Goal: Transaction & Acquisition: Purchase product/service

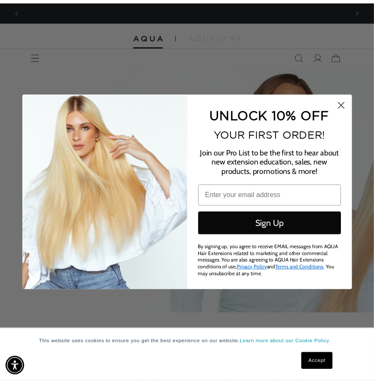
scroll to position [0, 669]
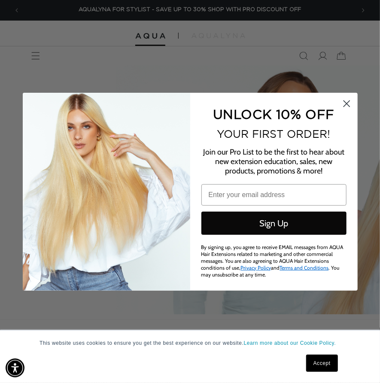
click at [346, 102] on circle "Close dialog" at bounding box center [346, 103] width 14 height 14
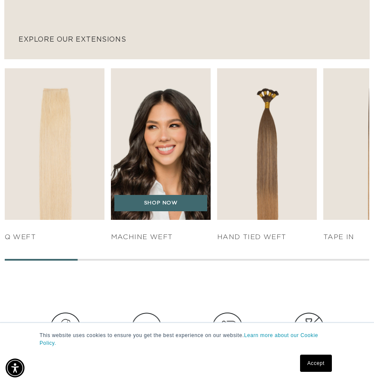
scroll to position [0, 328]
click at [148, 163] on img "2 / 7" at bounding box center [160, 143] width 104 height 159
click at [152, 208] on link "SHOP NOW" at bounding box center [160, 203] width 92 height 16
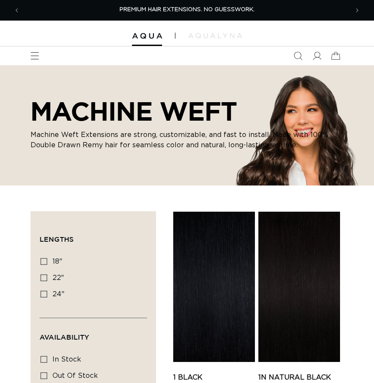
scroll to position [140, 0]
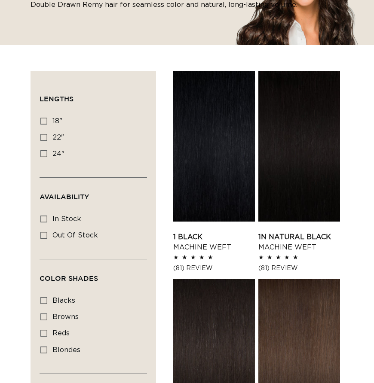
click at [46, 157] on label "24" 24" (27 products)" at bounding box center [90, 154] width 101 height 16
click at [46, 157] on input "24" 24" (27 products)" at bounding box center [43, 153] width 7 height 7
checkbox input "true"
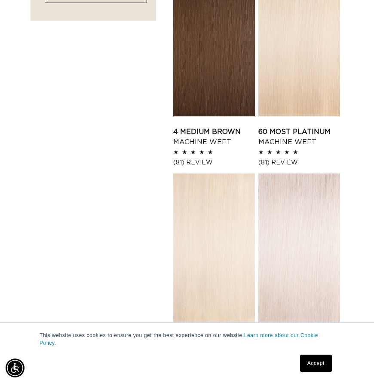
scroll to position [0, 656]
click at [320, 127] on link "60 Most Platinum Machine Weft" at bounding box center [299, 137] width 82 height 21
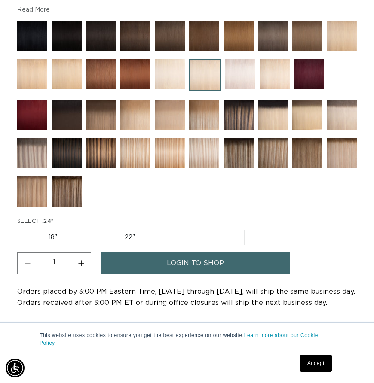
scroll to position [0, 328]
click at [201, 238] on label "24" Variant sold out or unavailable" at bounding box center [208, 237] width 74 height 15
click at [171, 229] on input "24" Variant sold out or unavailable" at bounding box center [171, 228] width 0 height 0
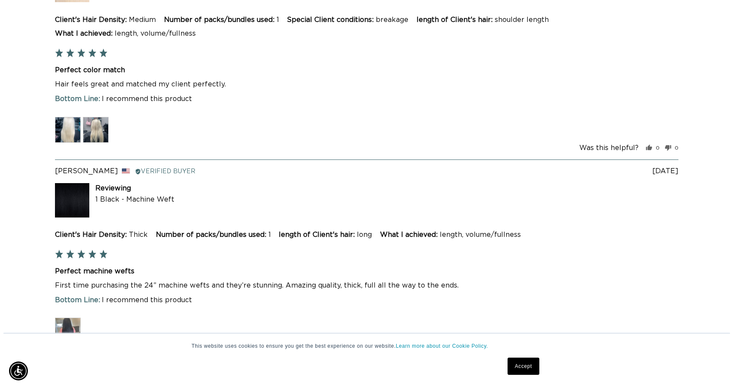
scroll to position [2068, 0]
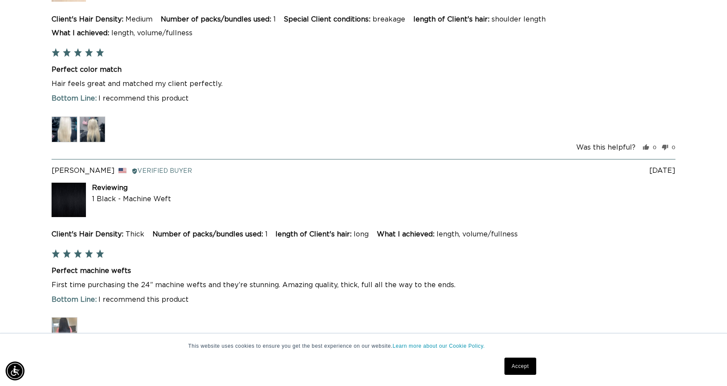
click at [70, 123] on img at bounding box center [65, 129] width 26 height 26
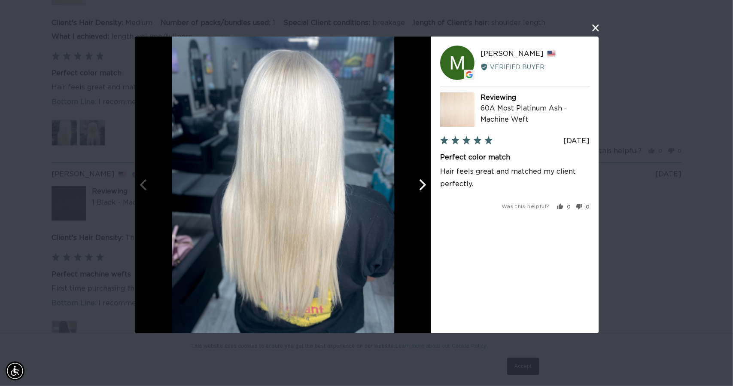
scroll to position [0, 672]
click at [373, 27] on button "close this modal window" at bounding box center [596, 28] width 10 height 10
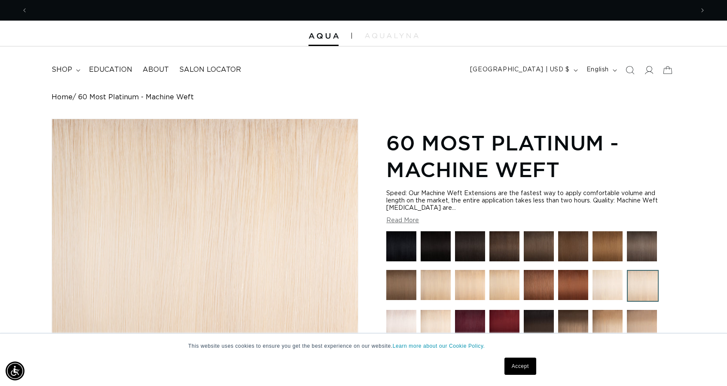
scroll to position [0, 0]
click at [373, 37] on img at bounding box center [392, 35] width 54 height 5
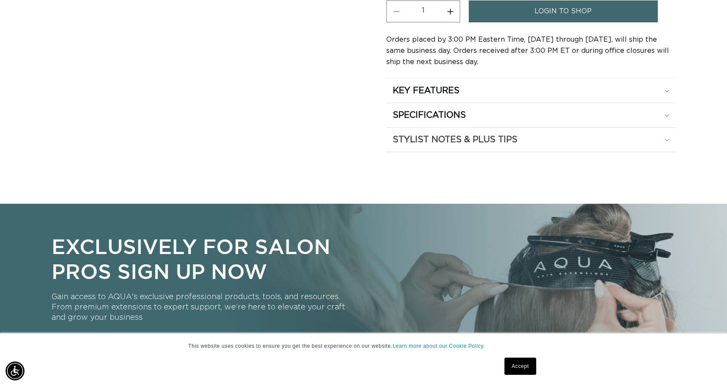
scroll to position [0, 666]
click at [373, 134] on div "STYLIST NOTES & PLUS TIPS" at bounding box center [531, 139] width 276 height 11
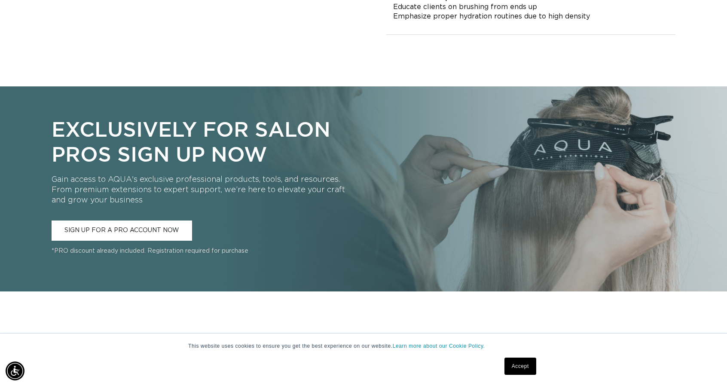
scroll to position [0, 0]
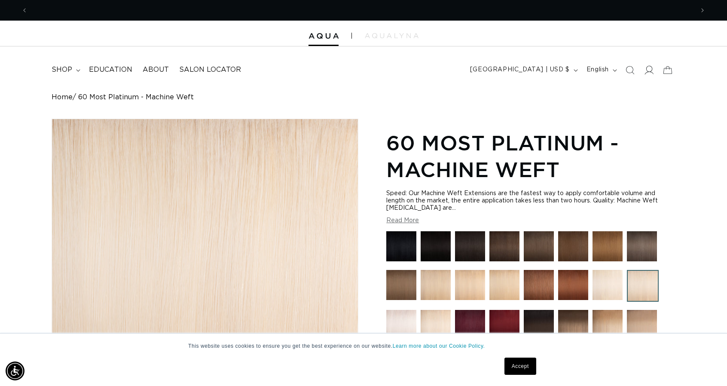
click at [373, 71] on icon at bounding box center [648, 69] width 9 height 9
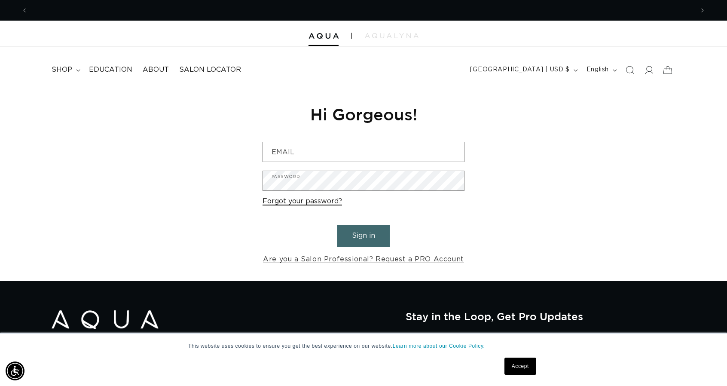
scroll to position [0, 666]
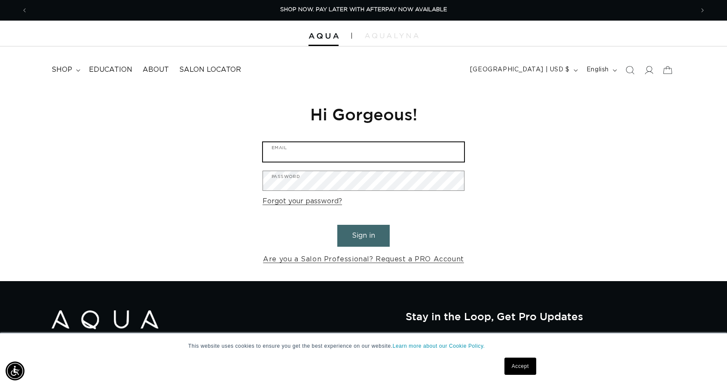
click at [308, 147] on input "Email" at bounding box center [363, 151] width 201 height 19
